Goal: Task Accomplishment & Management: Manage account settings

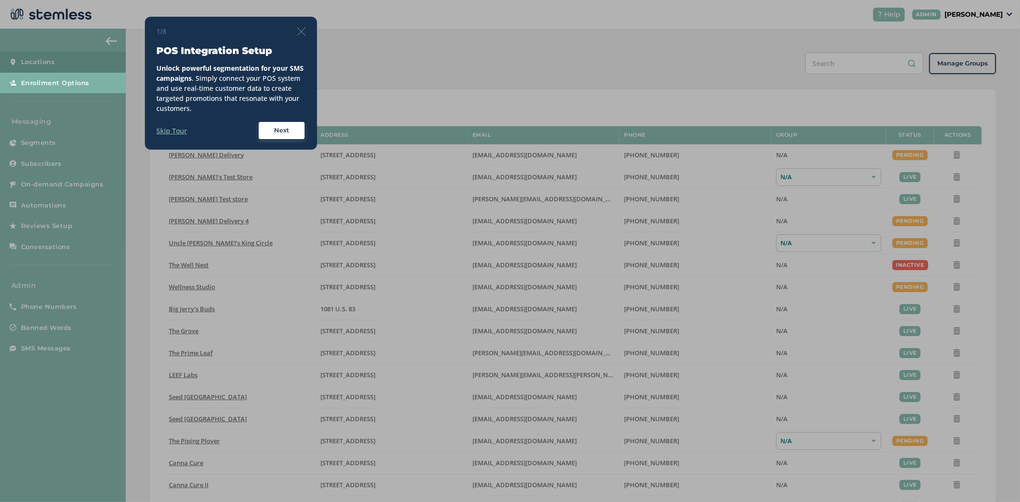
click at [304, 32] on img at bounding box center [301, 31] width 9 height 9
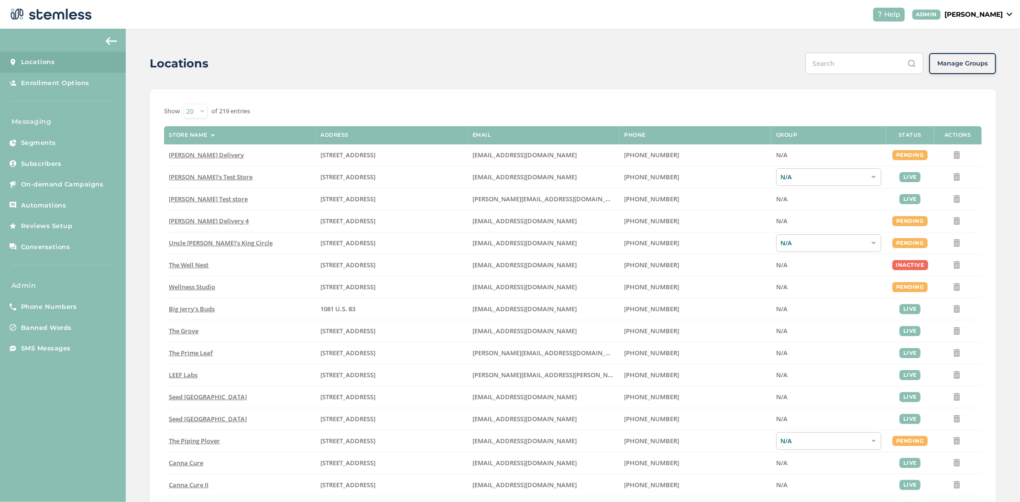
click at [969, 16] on p "[PERSON_NAME]" at bounding box center [973, 15] width 58 height 10
click at [975, 68] on span "Impersonate" at bounding box center [978, 69] width 47 height 10
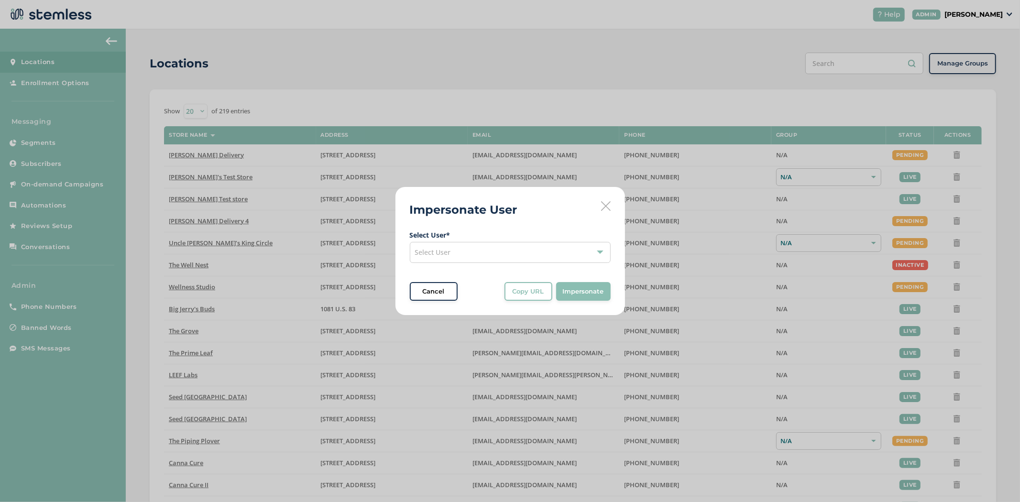
click at [470, 245] on div "Select User" at bounding box center [510, 252] width 201 height 21
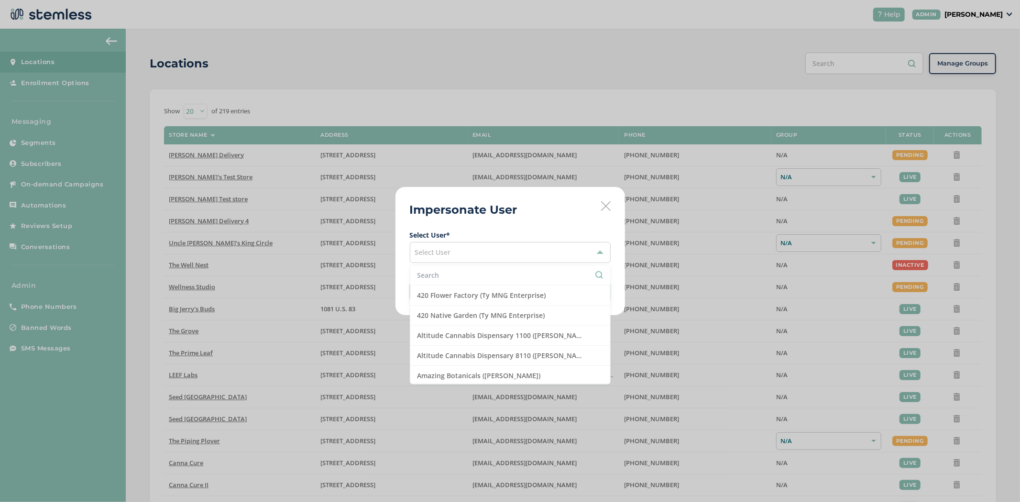
click at [457, 278] on input "text" at bounding box center [510, 275] width 186 height 10
type input "s"
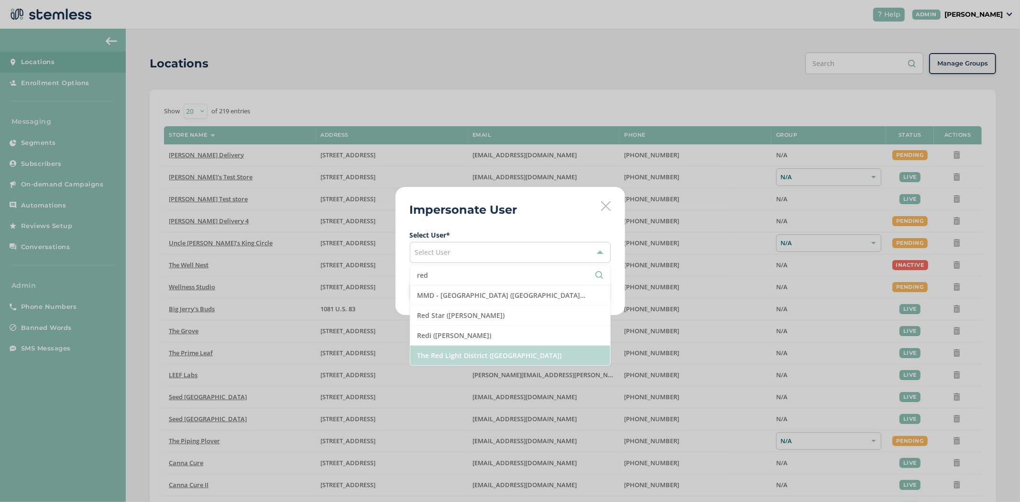
type input "red"
click at [481, 359] on li "The Red Light District ([GEOGRAPHIC_DATA])" at bounding box center [510, 356] width 200 height 20
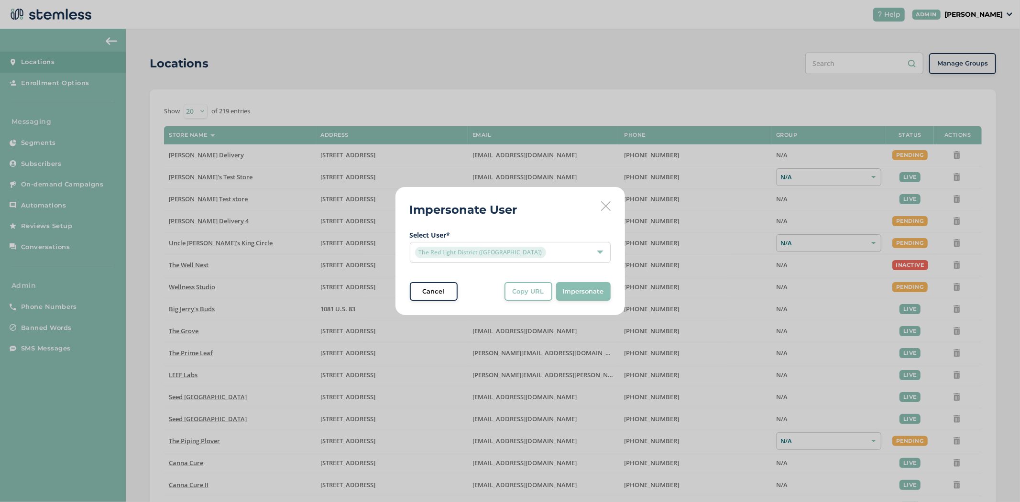
click at [600, 287] on span "Impersonate" at bounding box center [583, 292] width 41 height 10
